Goal: Task Accomplishment & Management: Manage account settings

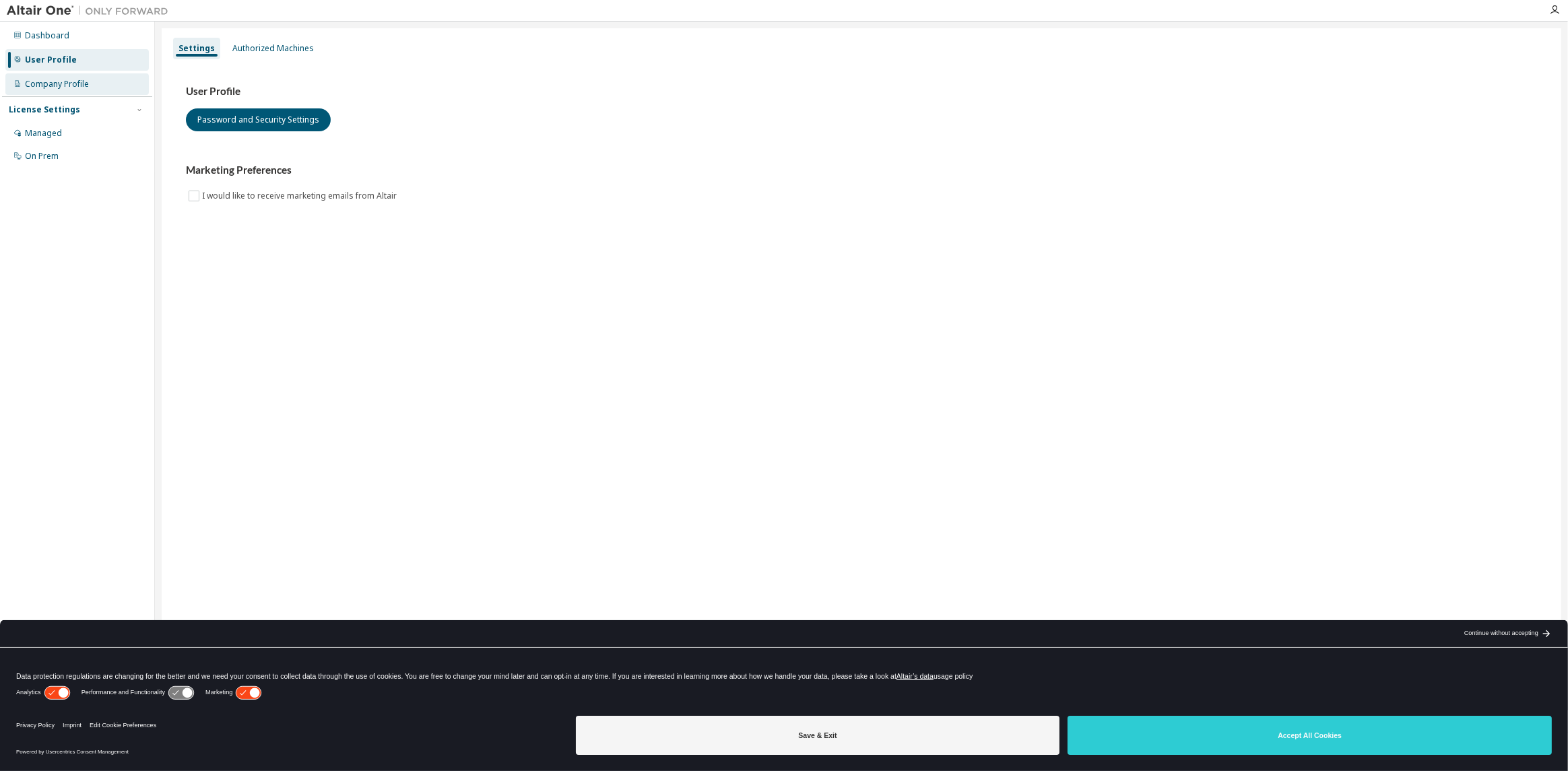
click at [54, 86] on div "Company Profile" at bounding box center [56, 84] width 64 height 10
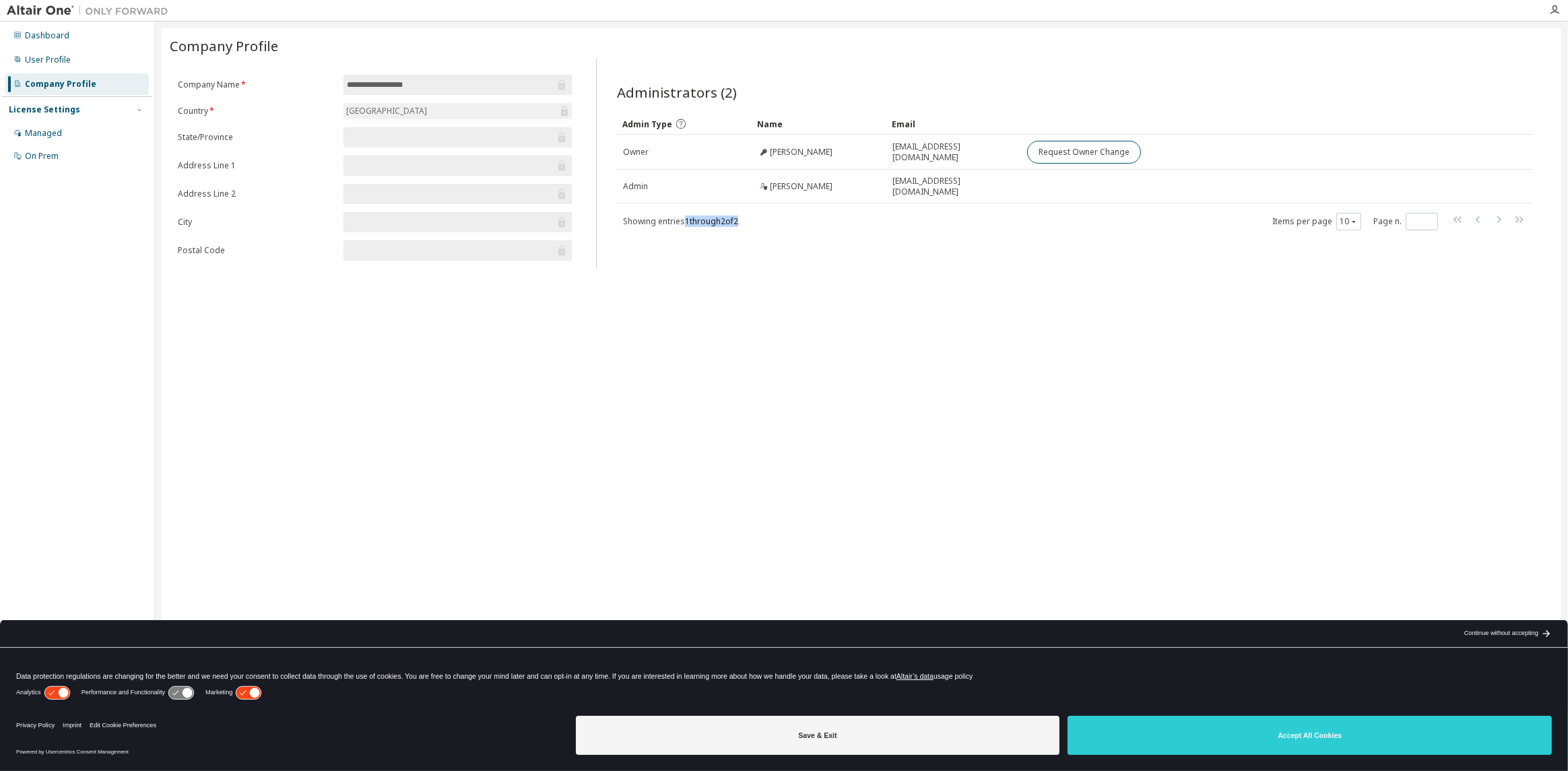
drag, startPoint x: 687, startPoint y: 221, endPoint x: 780, endPoint y: 224, distance: 93.0
click at [780, 224] on div "Showing entries 1 through 2 of 2 Items per page 10 Page n. *" at bounding box center [1074, 221] width 916 height 20
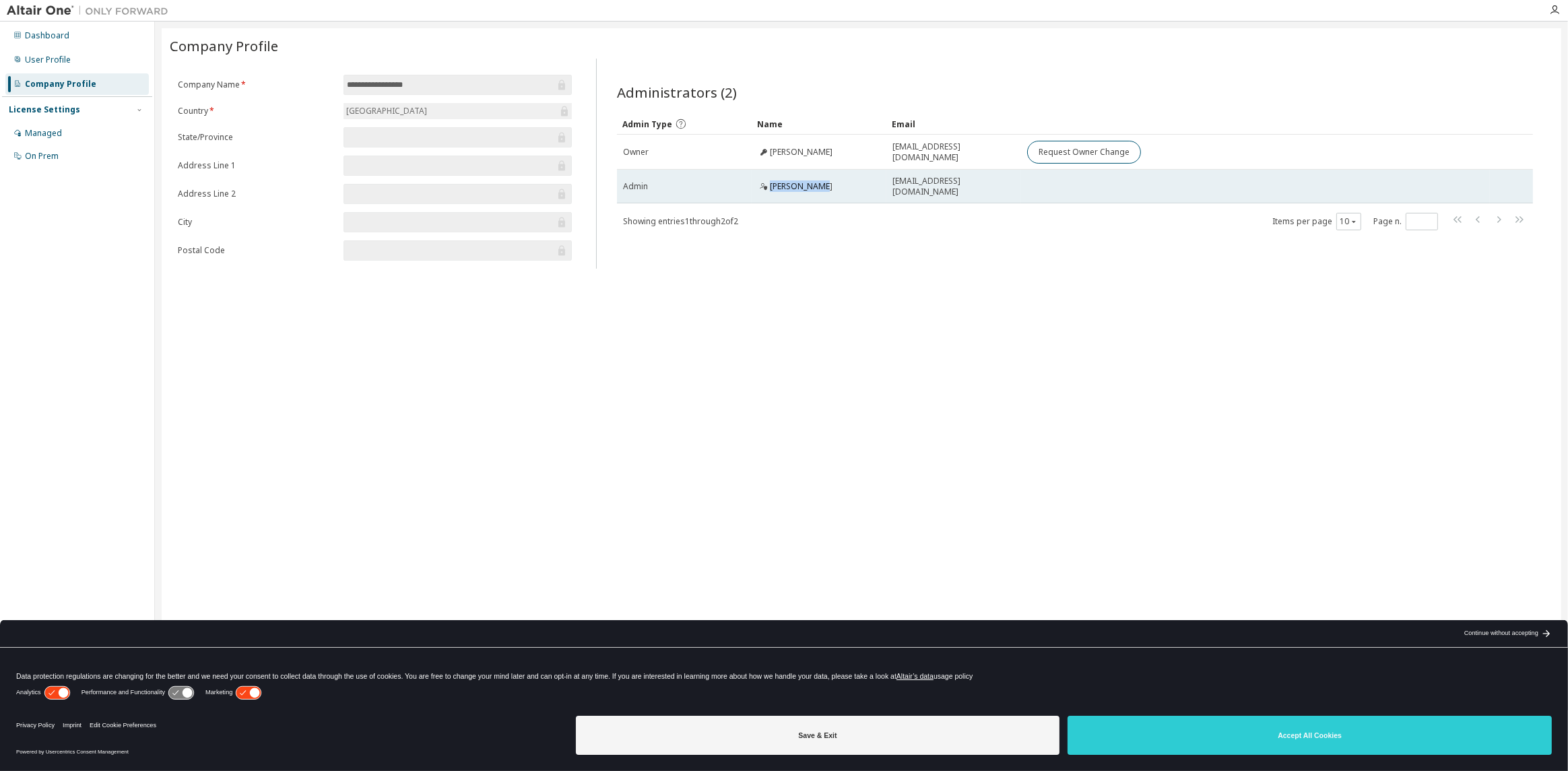
drag, startPoint x: 771, startPoint y: 185, endPoint x: 820, endPoint y: 183, distance: 49.0
click at [820, 183] on div "[PERSON_NAME]" at bounding box center [819, 186] width 123 height 10
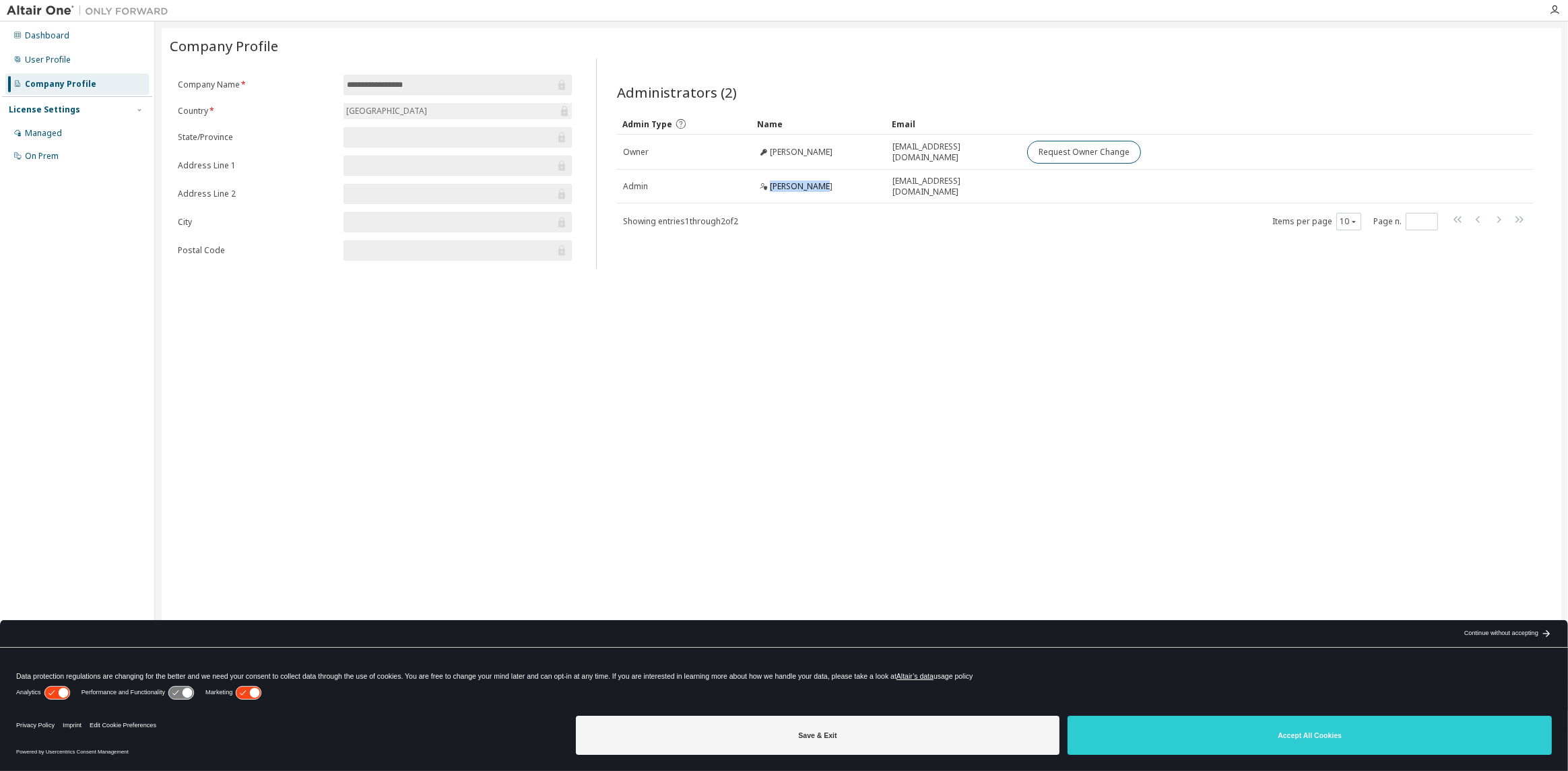
copy span "[PERSON_NAME]"
click at [709, 318] on div "**********" at bounding box center [861, 376] width 1400 height 697
click at [41, 134] on div "Managed" at bounding box center [43, 133] width 37 height 10
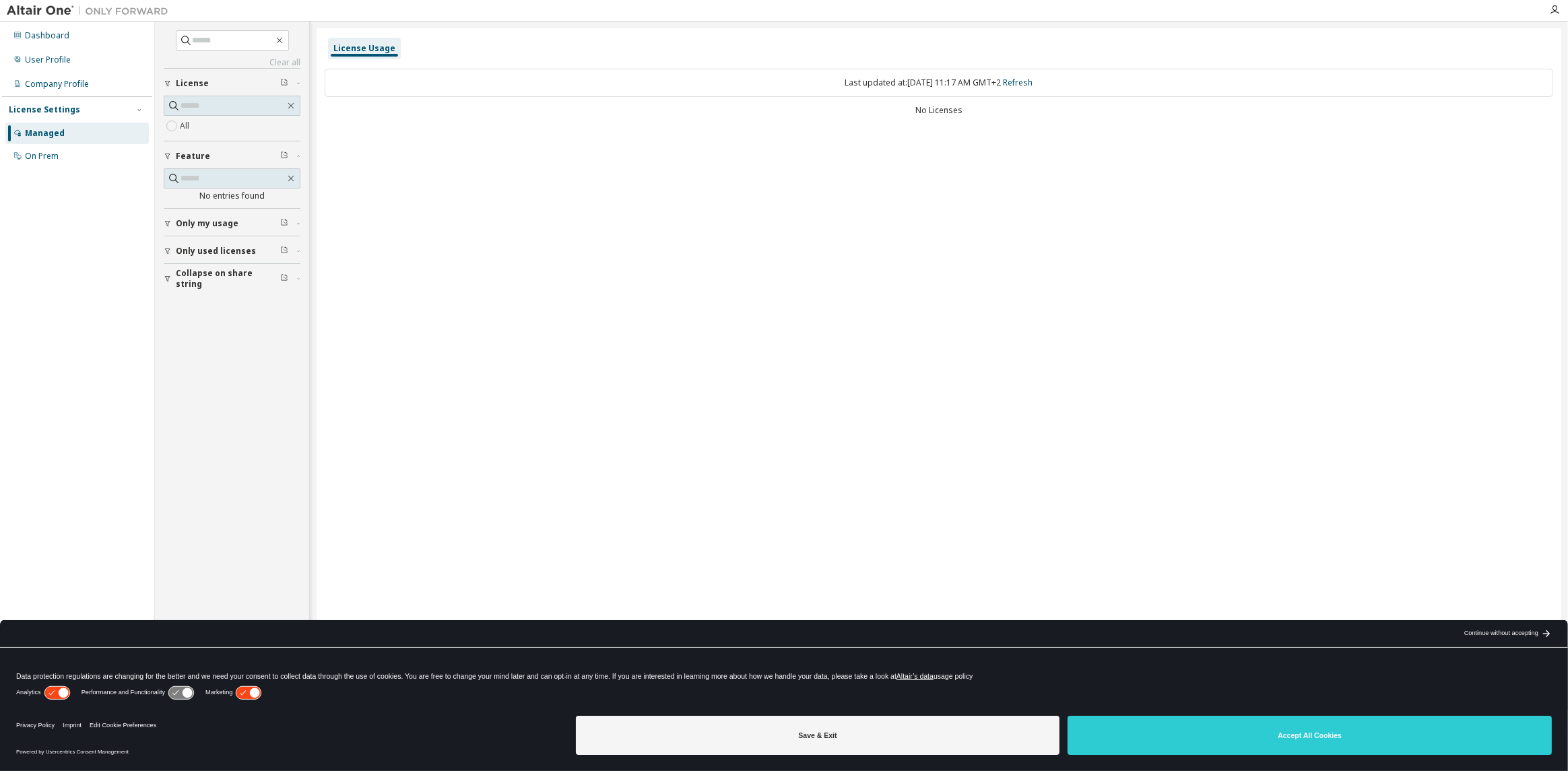
click at [203, 219] on span "Only my usage" at bounding box center [207, 223] width 63 height 10
click at [36, 27] on div "Dashboard" at bounding box center [77, 35] width 144 height 22
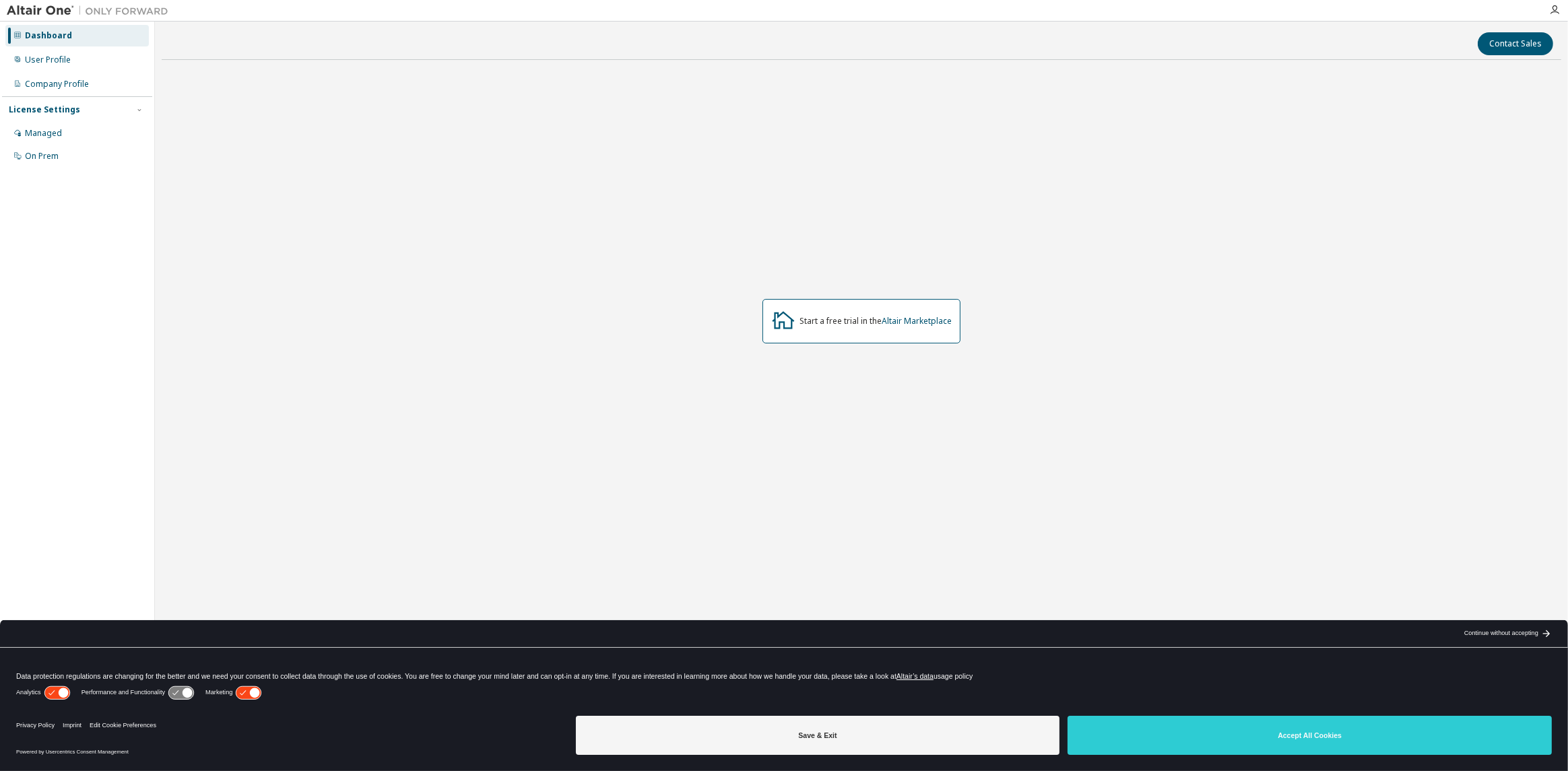
click at [28, 5] on img at bounding box center [90, 10] width 168 height 13
